Goal: Information Seeking & Learning: Learn about a topic

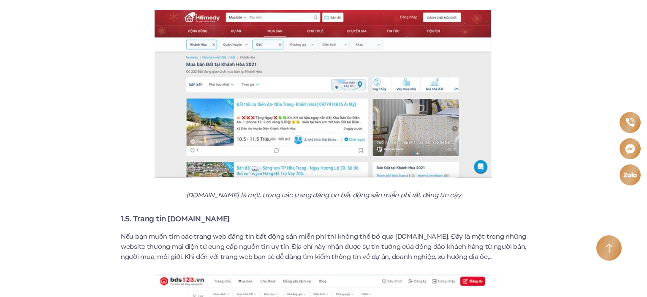
scroll to position [1394, 0]
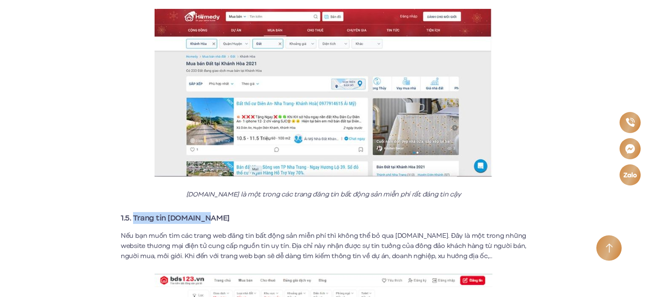
drag, startPoint x: 134, startPoint y: 207, endPoint x: 216, endPoint y: 194, distance: 83.3
copy strong "Trang tin [DOMAIN_NAME]"
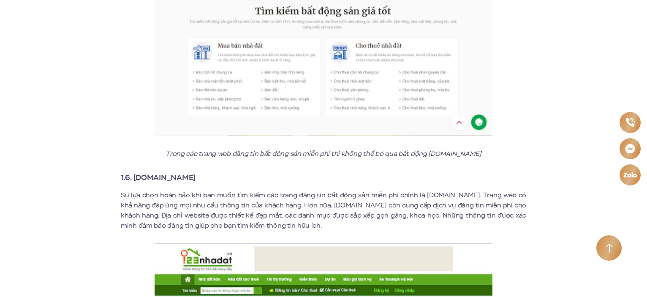
scroll to position [1702, 0]
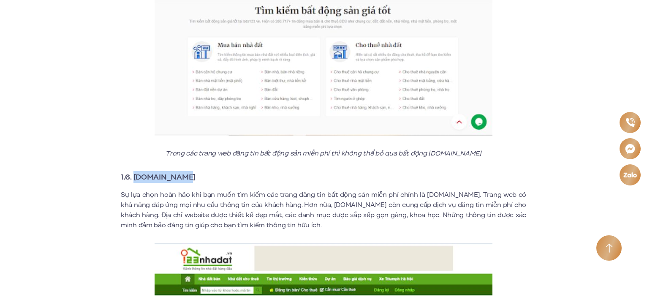
drag, startPoint x: 134, startPoint y: 168, endPoint x: 183, endPoint y: 166, distance: 49.0
click at [183, 171] on h3 "1.6. [DOMAIN_NAME]" at bounding box center [323, 177] width 405 height 12
copy strong "[DOMAIN_NAME]"
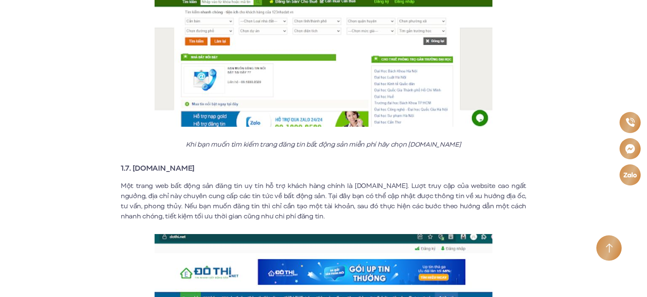
scroll to position [1991, 0]
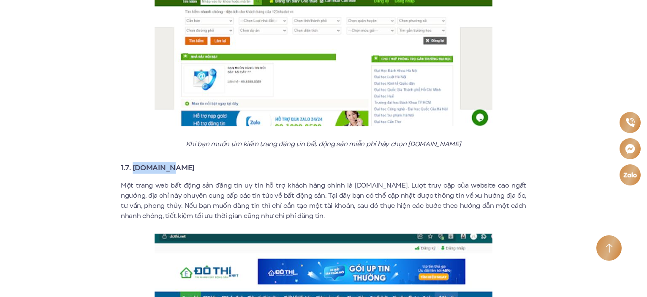
drag, startPoint x: 168, startPoint y: 155, endPoint x: 134, endPoint y: 155, distance: 33.4
click at [134, 162] on h3 "1.7. [DOMAIN_NAME]" at bounding box center [323, 168] width 405 height 12
copy strong "[DOMAIN_NAME]"
click at [223, 162] on h3 "1.7. [DOMAIN_NAME]" at bounding box center [323, 168] width 405 height 12
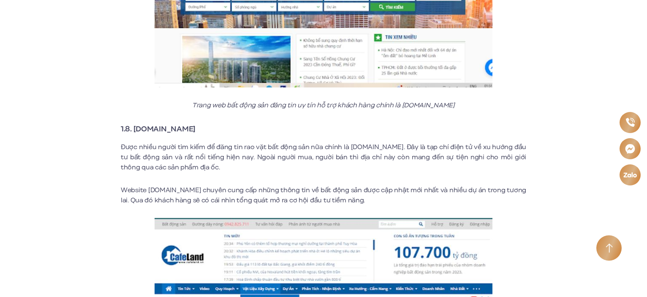
scroll to position [2338, 0]
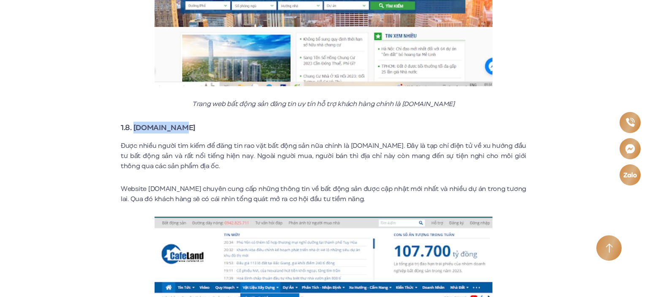
drag, startPoint x: 133, startPoint y: 115, endPoint x: 184, endPoint y: 117, distance: 50.7
click at [184, 122] on h3 "1.8. [DOMAIN_NAME]" at bounding box center [323, 128] width 405 height 12
copy strong "[DOMAIN_NAME]"
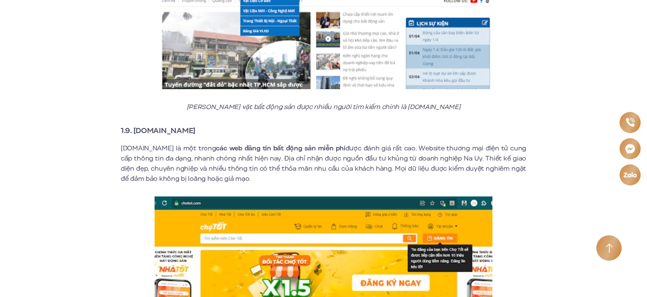
scroll to position [2689, 0]
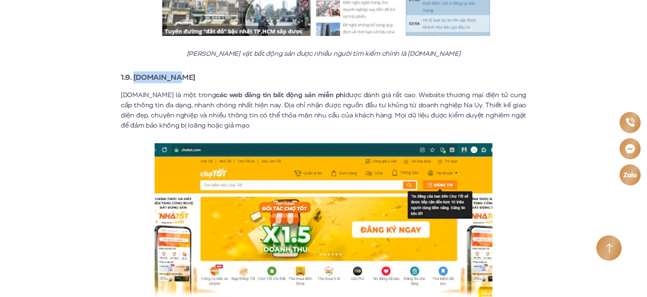
drag, startPoint x: 135, startPoint y: 67, endPoint x: 176, endPoint y: 69, distance: 40.6
click at [176, 72] on strong "1.9. [DOMAIN_NAME]" at bounding box center [158, 77] width 75 height 11
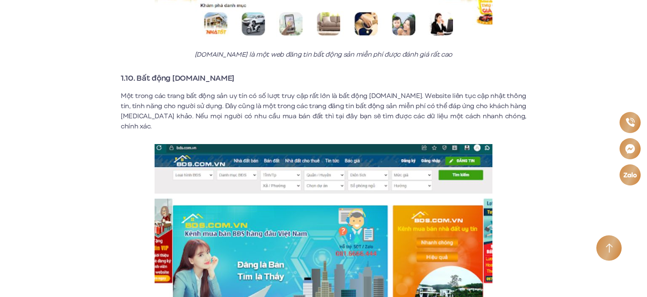
scroll to position [2986, 0]
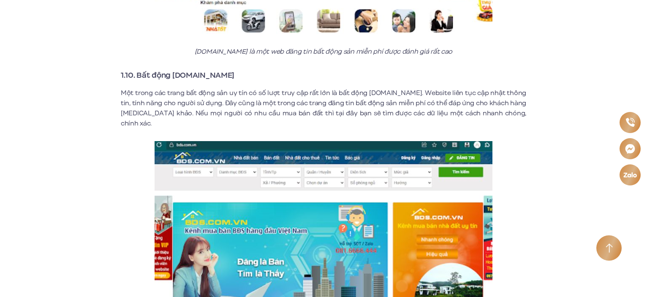
drag, startPoint x: 140, startPoint y: 63, endPoint x: 199, endPoint y: 61, distance: 59.6
click at [199, 70] on strong "1.10. Bất động [DOMAIN_NAME]" at bounding box center [178, 75] width 114 height 11
click at [244, 88] on p "Một trong các trang bất động sản uy tín có số lượt truy cập rất lớn là bất động…" at bounding box center [323, 108] width 405 height 41
drag, startPoint x: 137, startPoint y: 62, endPoint x: 219, endPoint y: 60, distance: 81.9
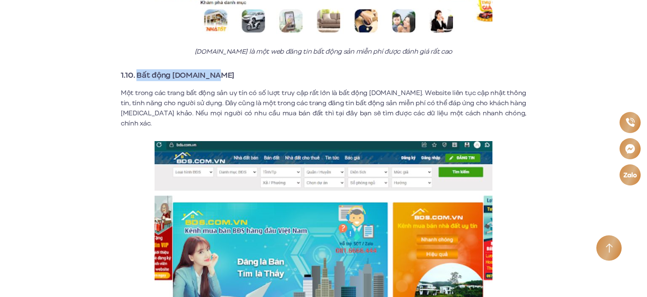
click at [219, 69] on h3 "1.10. Bất động [DOMAIN_NAME]" at bounding box center [323, 75] width 405 height 12
copy strong "Bất động [DOMAIN_NAME]"
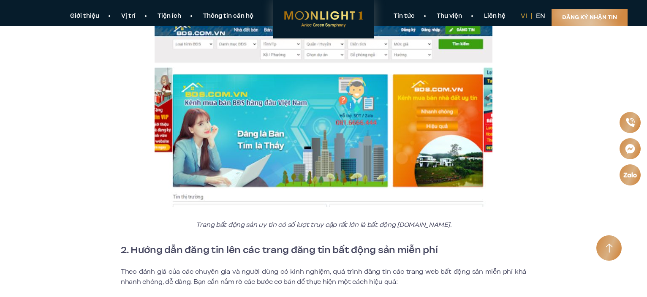
scroll to position [3098, 0]
